Goal: Information Seeking & Learning: Learn about a topic

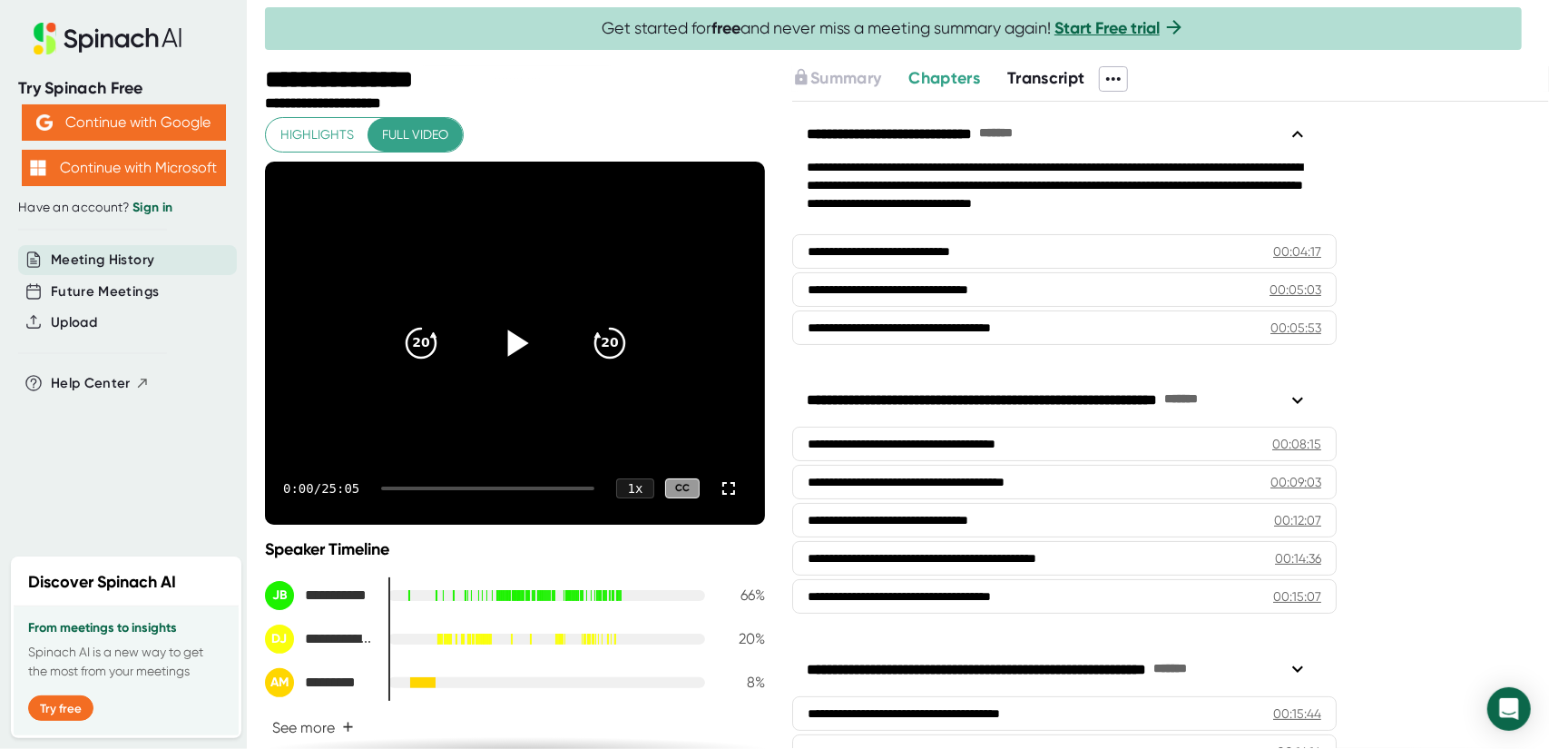
click at [517, 353] on icon at bounding box center [514, 342] width 45 height 45
click at [422, 486] on div at bounding box center [487, 488] width 213 height 4
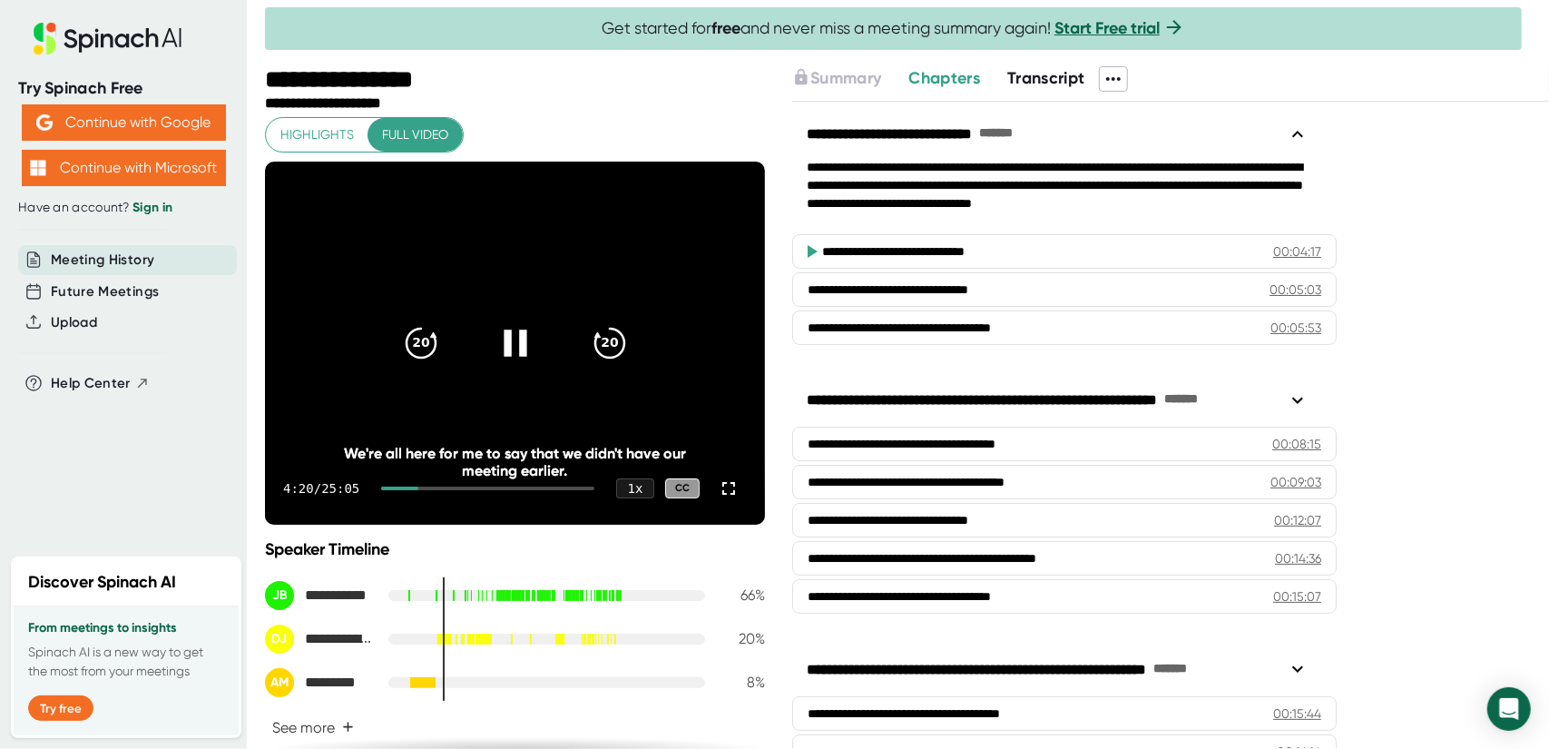
click at [431, 486] on div at bounding box center [487, 488] width 213 height 4
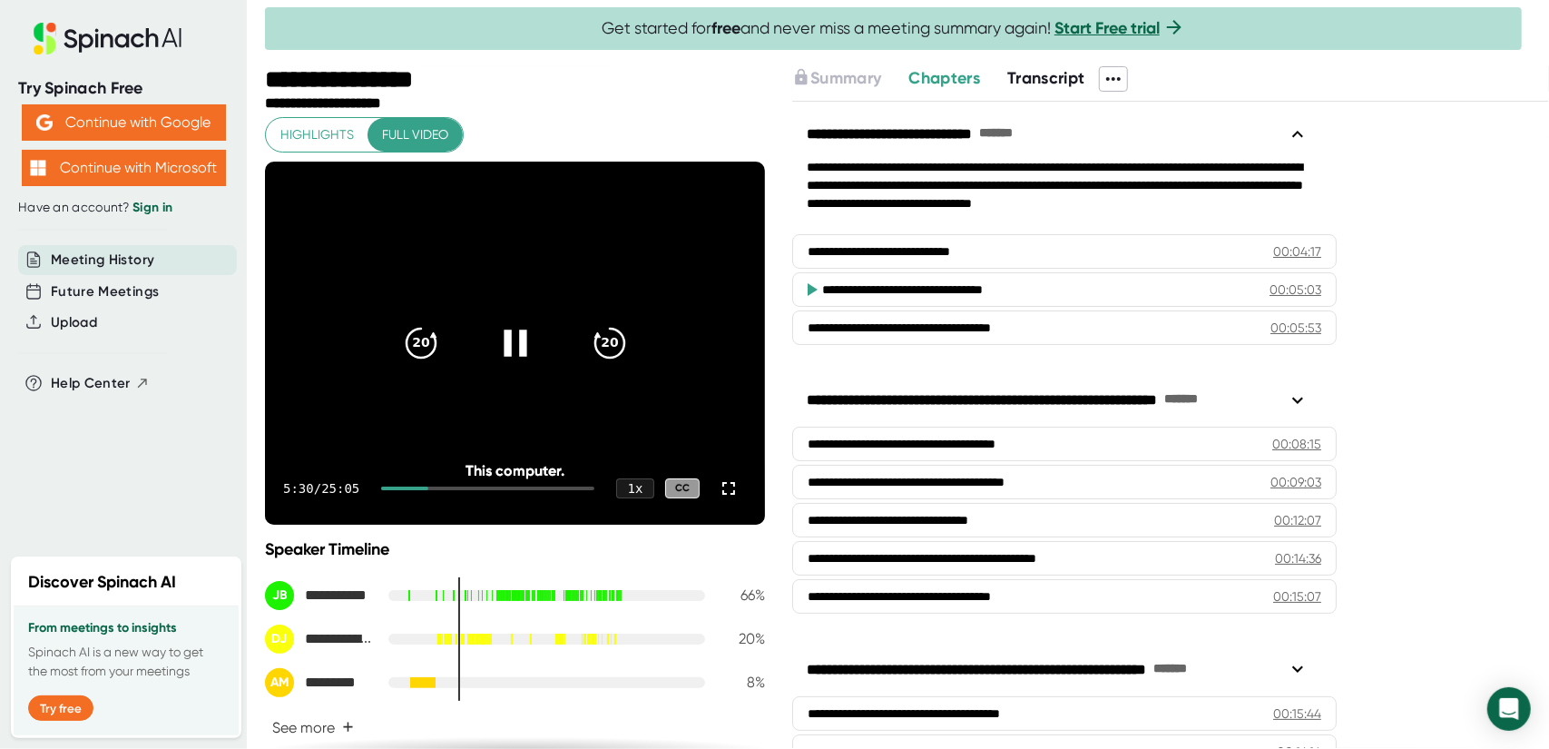
click at [446, 486] on div at bounding box center [487, 488] width 213 height 4
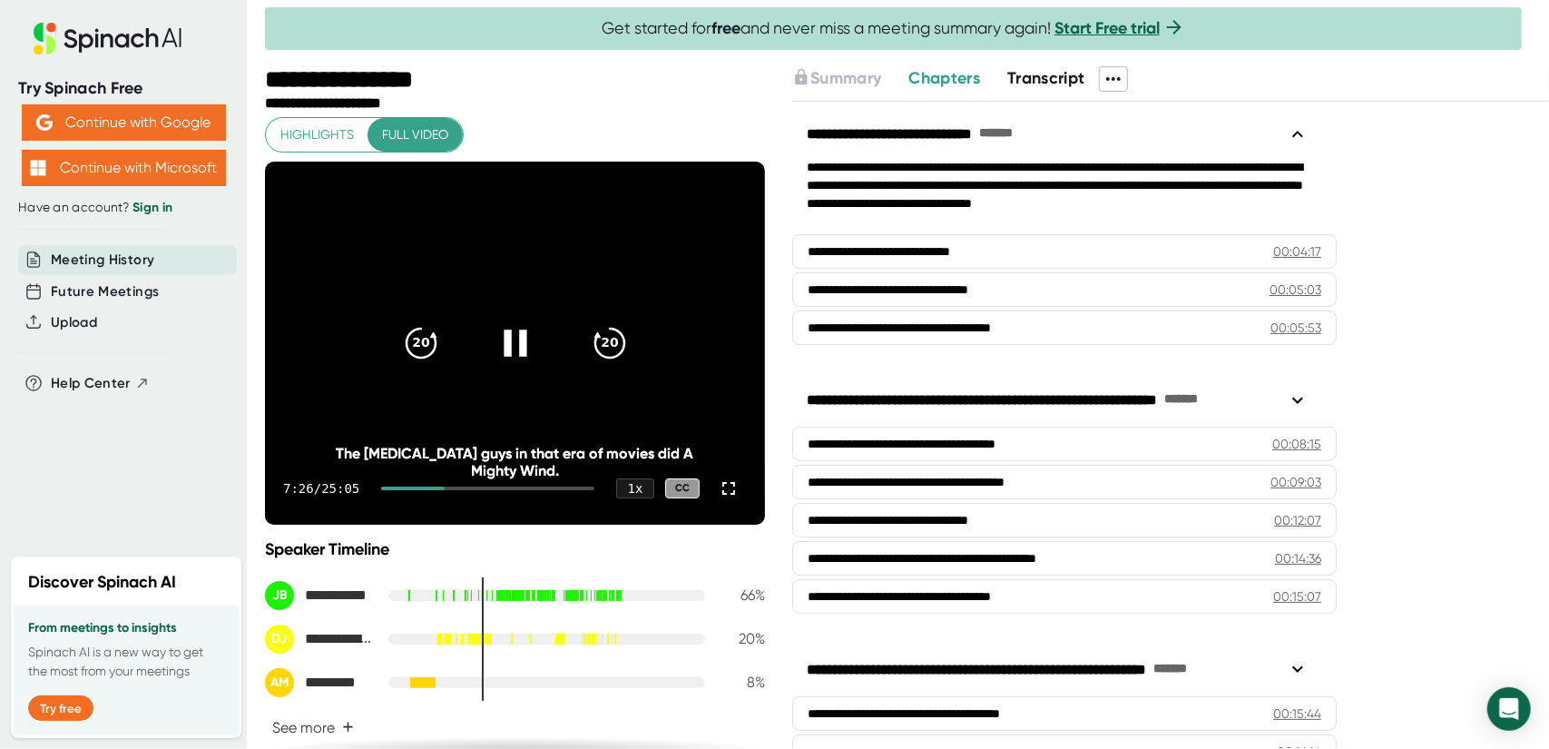
click at [462, 486] on div at bounding box center [487, 488] width 213 height 4
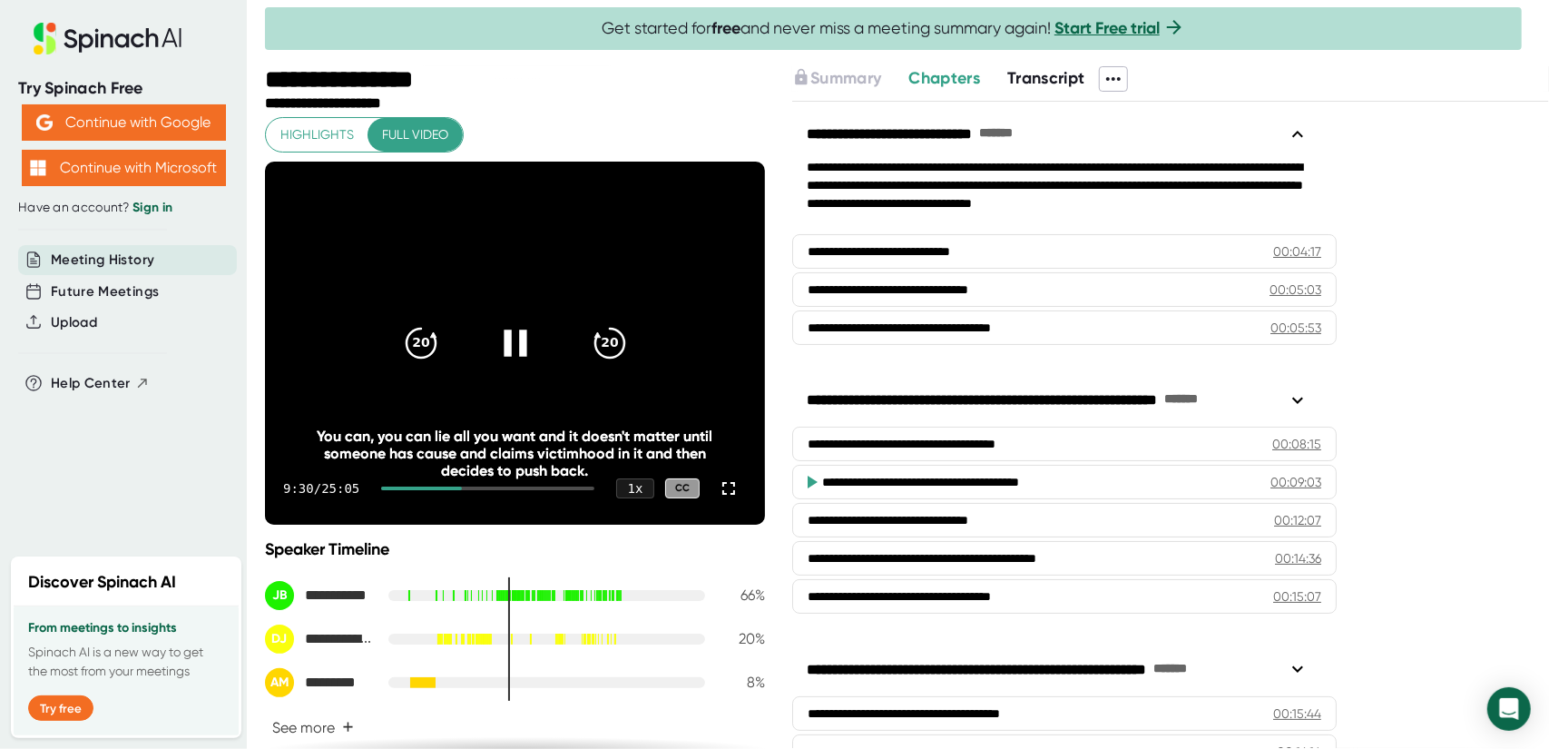
click at [470, 487] on div at bounding box center [487, 488] width 213 height 4
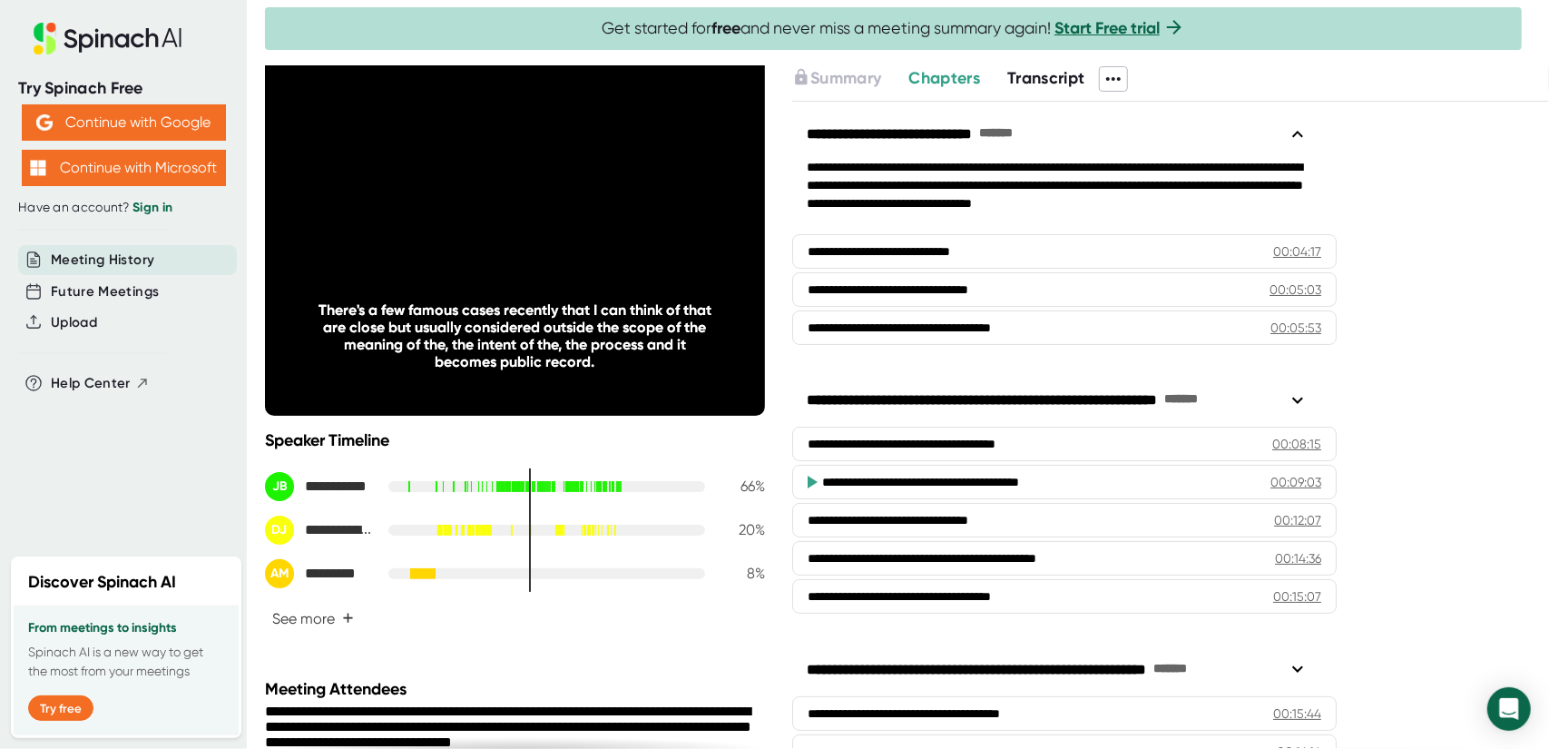
scroll to position [182, 0]
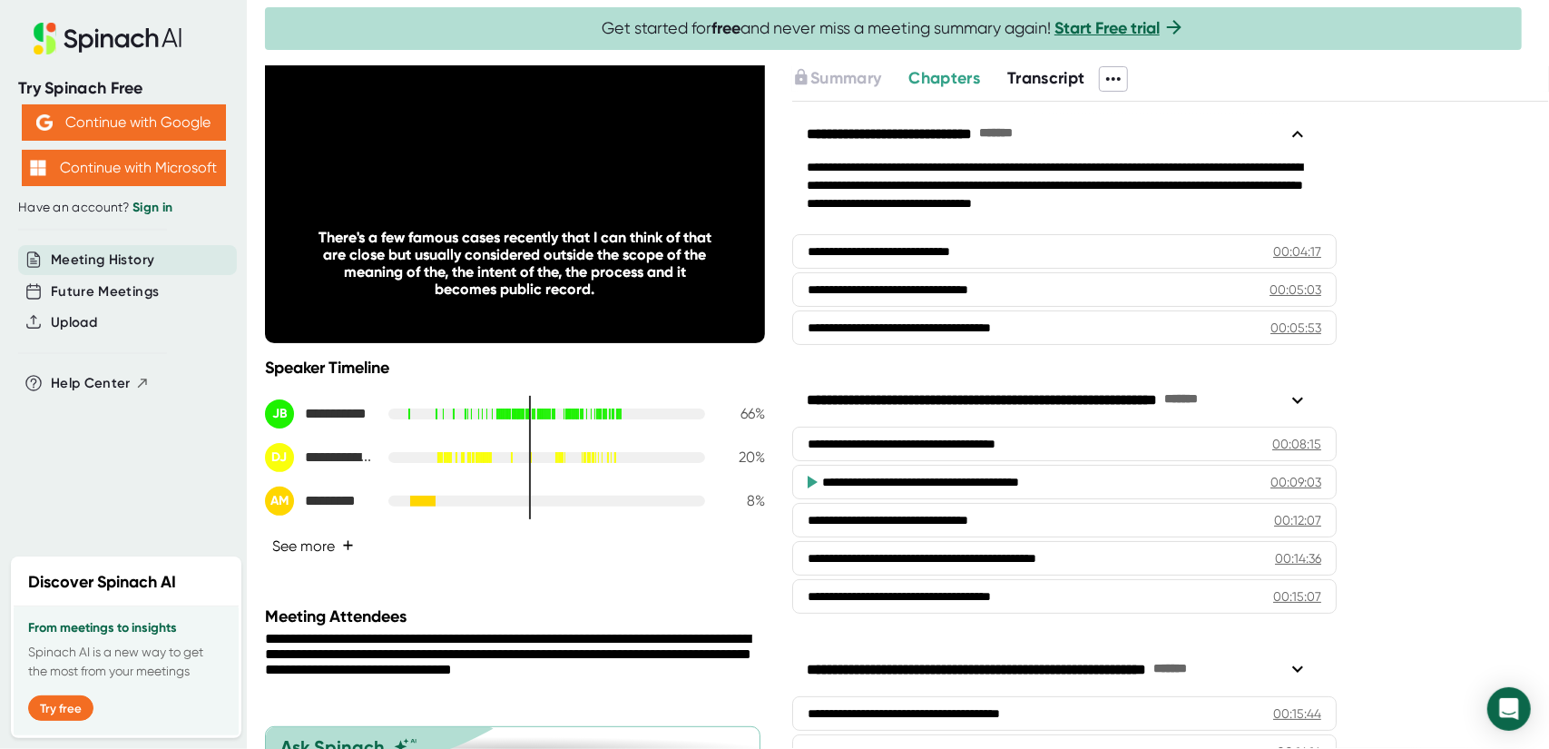
click at [350, 547] on span "+" at bounding box center [348, 545] width 12 height 15
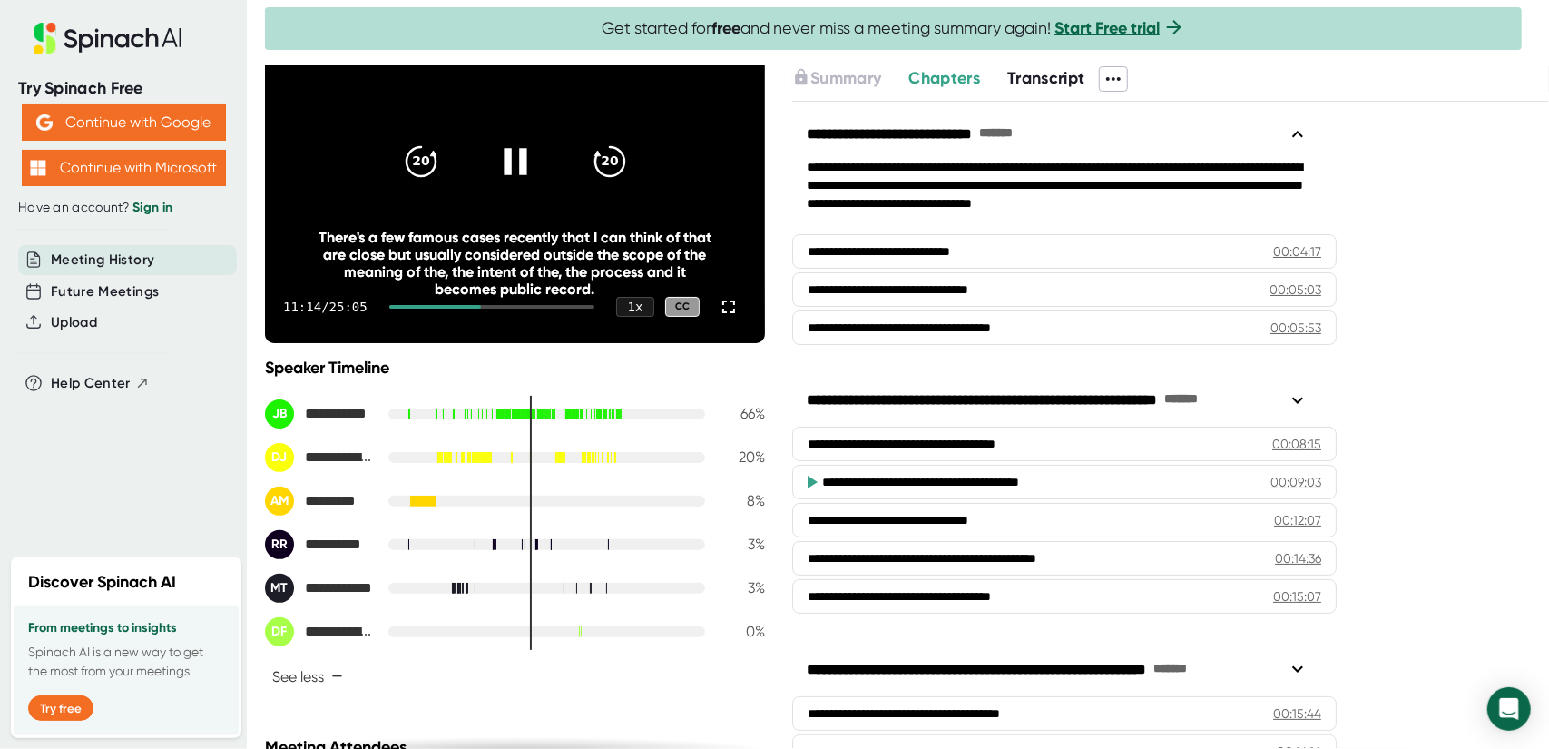
click at [485, 305] on div at bounding box center [491, 307] width 205 height 4
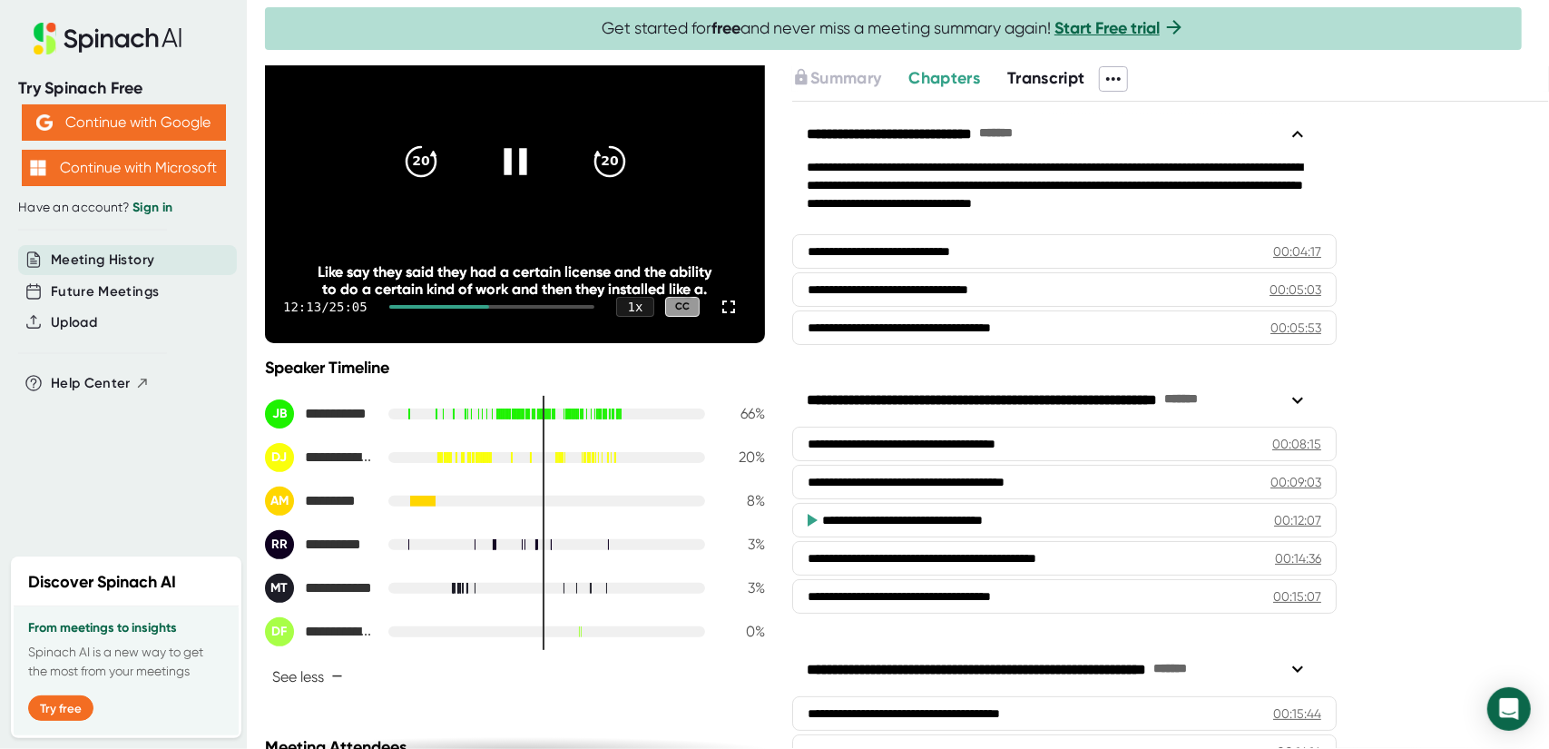
click at [469, 305] on div at bounding box center [439, 307] width 100 height 4
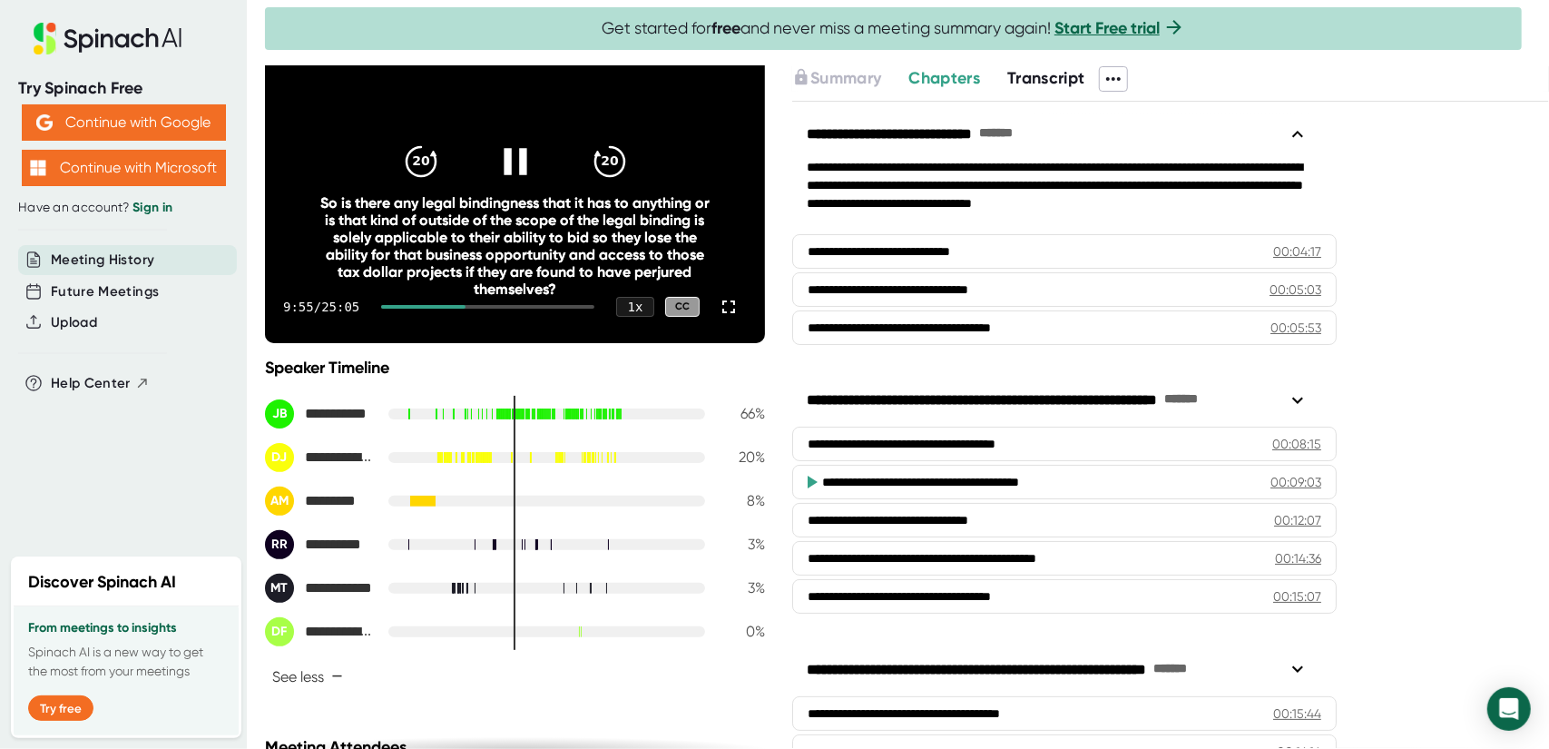
click at [456, 305] on div at bounding box center [423, 307] width 84 height 4
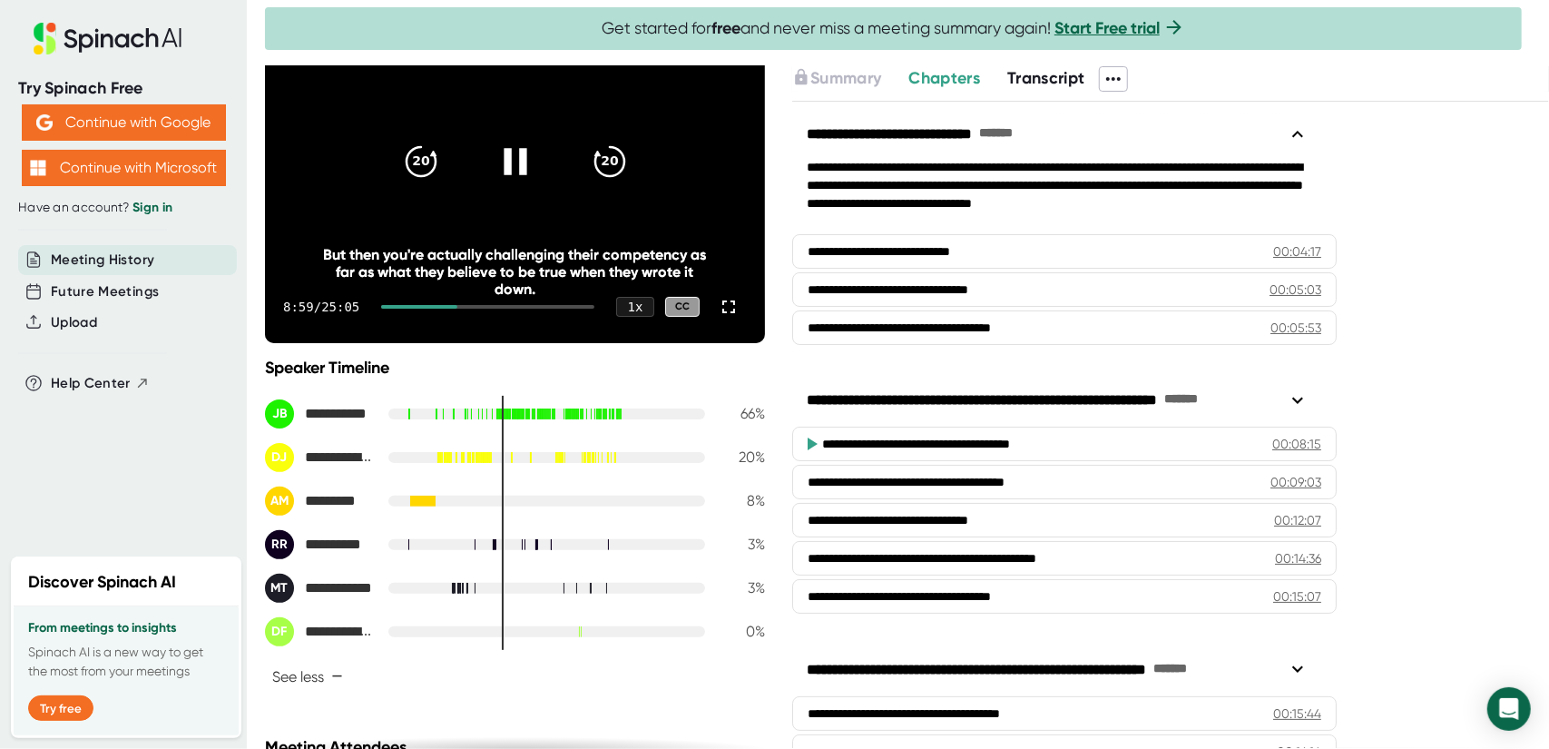
click at [439, 301] on div "8:59 / 25:05 1 x CC" at bounding box center [515, 306] width 500 height 73
click at [442, 302] on div "9:00 / 25:05 1 x CC" at bounding box center [515, 306] width 500 height 73
click at [444, 306] on div at bounding box center [419, 307] width 76 height 4
